Goal: Information Seeking & Learning: Learn about a topic

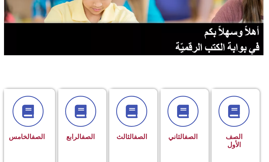
scroll to position [80, 0]
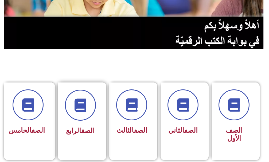
click at [99, 110] on div "الصف الرابع" at bounding box center [80, 118] width 45 height 70
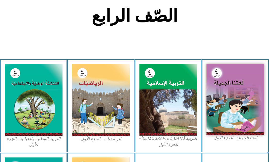
scroll to position [134, 0]
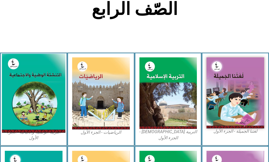
click at [36, 113] on img at bounding box center [33, 93] width 63 height 79
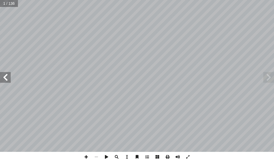
click at [8, 78] on span at bounding box center [5, 77] width 11 height 11
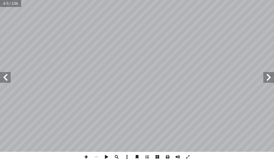
click at [8, 78] on span at bounding box center [5, 77] width 11 height 11
click at [8, 80] on span at bounding box center [5, 77] width 11 height 11
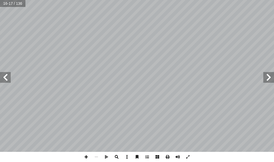
click at [113, 159] on span at bounding box center [116, 157] width 10 height 10
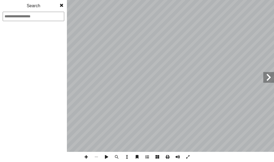
click at [11, 18] on input at bounding box center [33, 16] width 61 height 9
click at [41, 17] on input "**" at bounding box center [33, 16] width 61 height 9
type input "*"
click at [64, 7] on span at bounding box center [62, 5] width 10 height 11
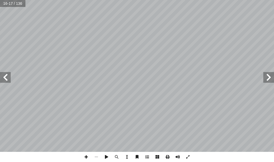
click at [3, 77] on span at bounding box center [5, 77] width 11 height 11
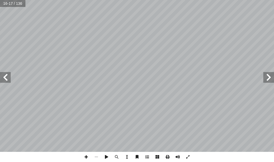
click at [3, 77] on span at bounding box center [5, 77] width 11 height 11
click at [97, 155] on span at bounding box center [96, 157] width 10 height 10
